Goal: Communication & Community: Ask a question

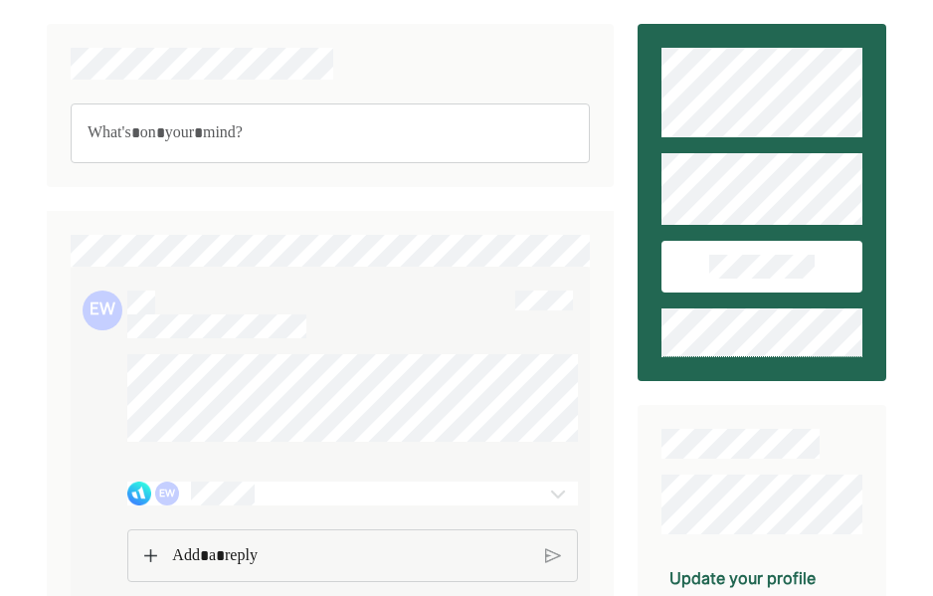
click at [210, 118] on div "Rich Text Editor. Editing area: main" at bounding box center [331, 133] width 520 height 60
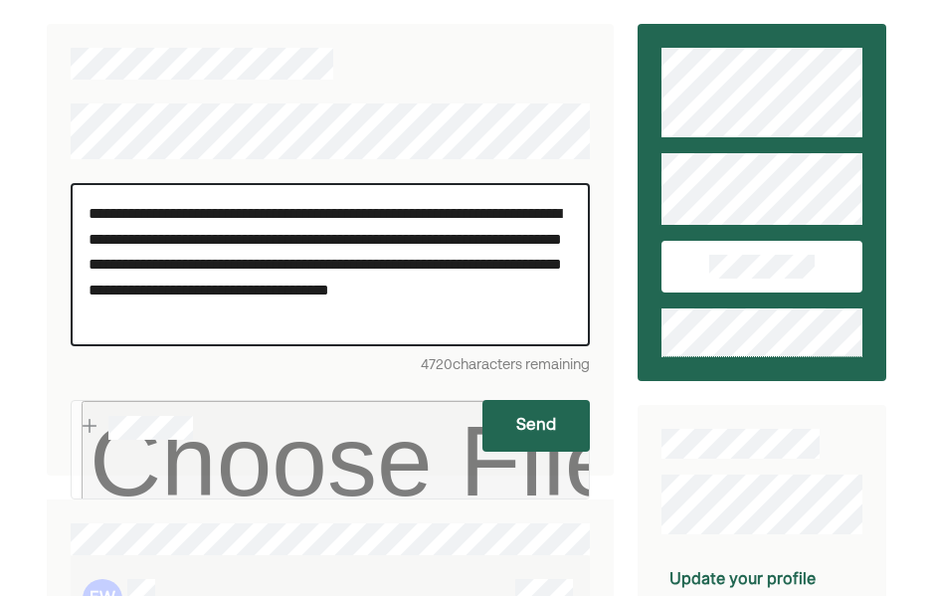
click at [527, 429] on button "Send" at bounding box center [535, 426] width 107 height 52
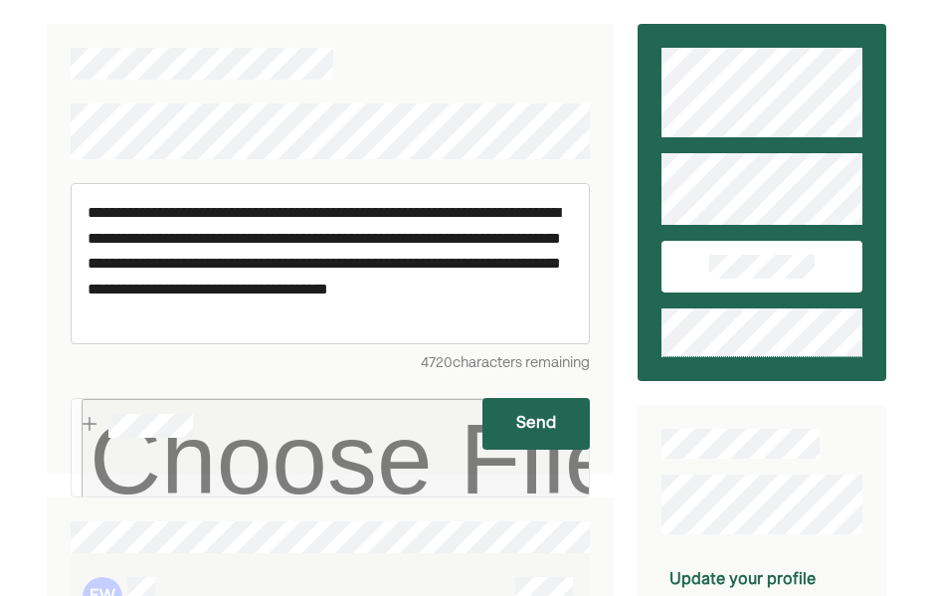
click at [549, 409] on button "Send" at bounding box center [535, 424] width 107 height 52
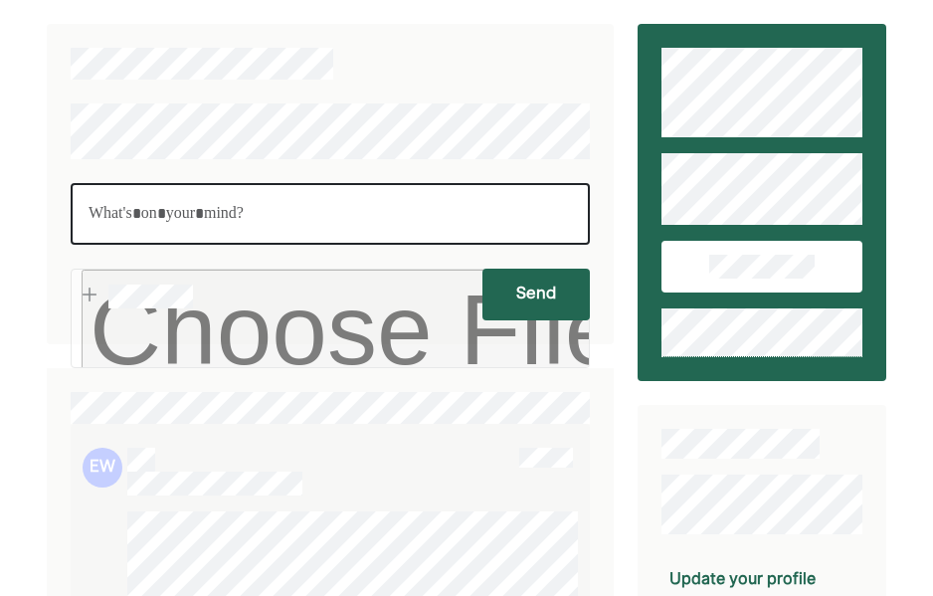
click at [252, 222] on p "Rich Text Editor. Editing area: main" at bounding box center [331, 214] width 484 height 26
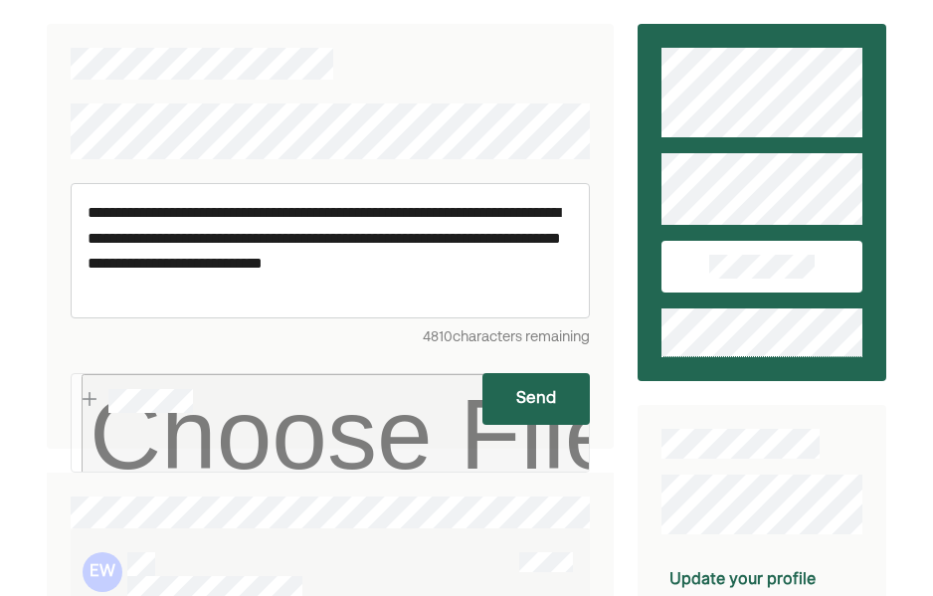
click at [521, 394] on button "Send" at bounding box center [535, 399] width 107 height 52
